Goal: Transaction & Acquisition: Purchase product/service

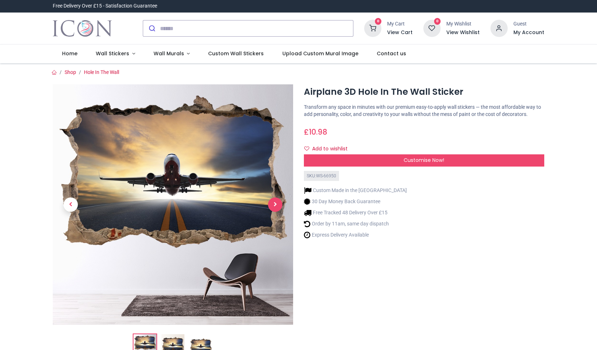
click at [272, 208] on span "Next" at bounding box center [275, 204] width 14 height 14
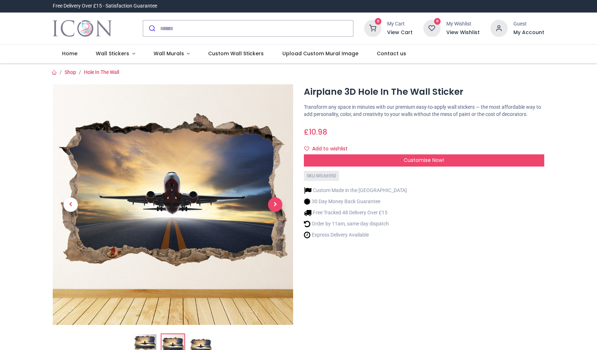
click at [272, 208] on span "Next" at bounding box center [275, 204] width 14 height 14
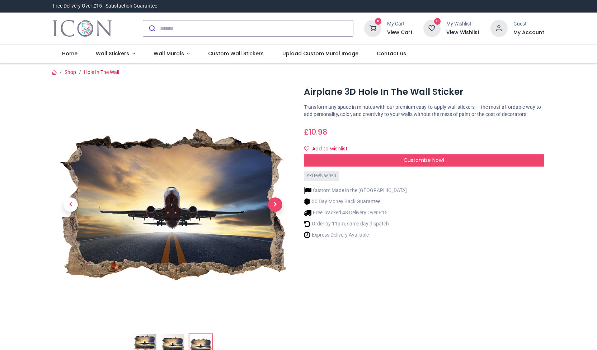
click at [272, 208] on span "Next" at bounding box center [275, 204] width 14 height 14
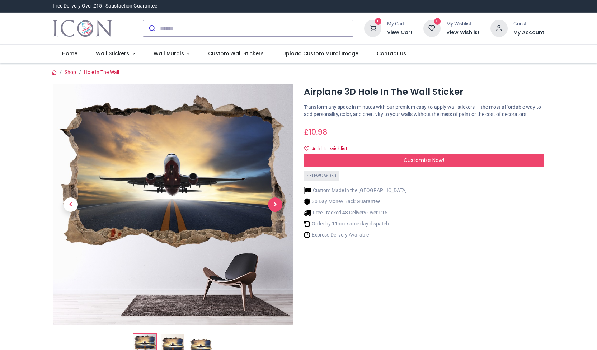
click at [272, 208] on span "Next" at bounding box center [275, 204] width 14 height 14
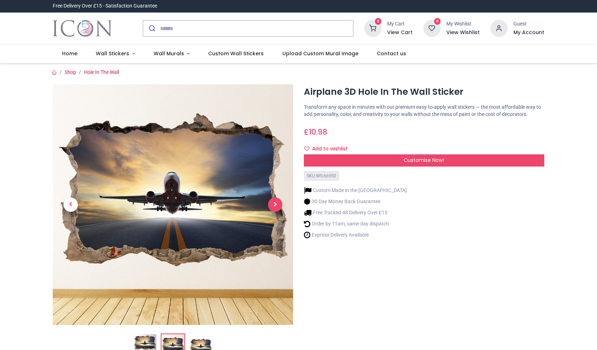
click at [272, 208] on span "Next" at bounding box center [275, 204] width 14 height 14
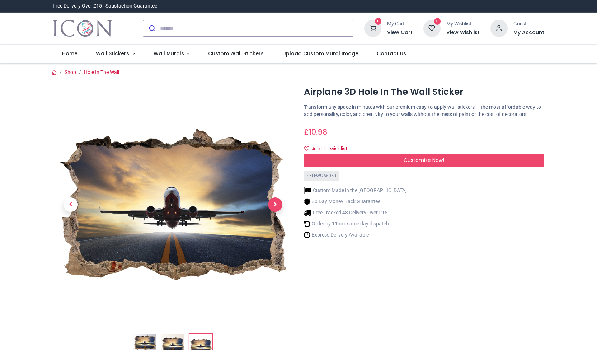
click at [272, 208] on span "Next" at bounding box center [275, 204] width 14 height 14
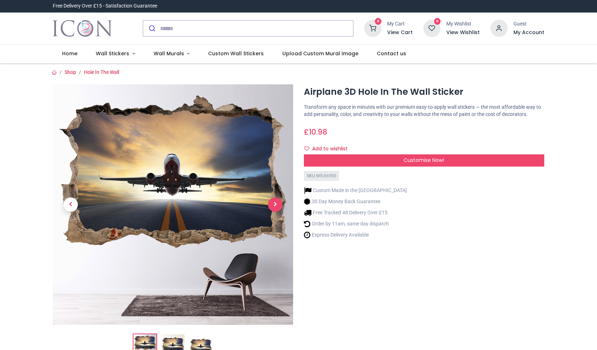
click at [272, 208] on span "Next" at bounding box center [275, 204] width 14 height 14
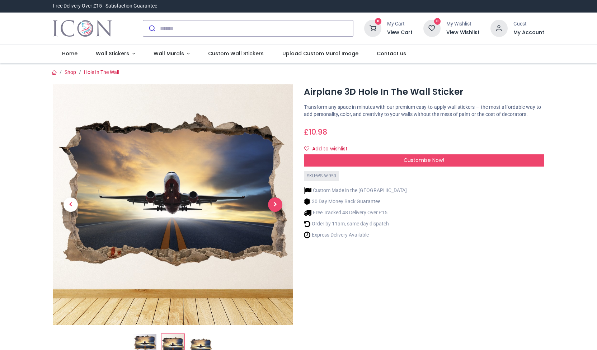
click at [271, 206] on span "Next" at bounding box center [275, 204] width 14 height 14
